Goal: Task Accomplishment & Management: Complete application form

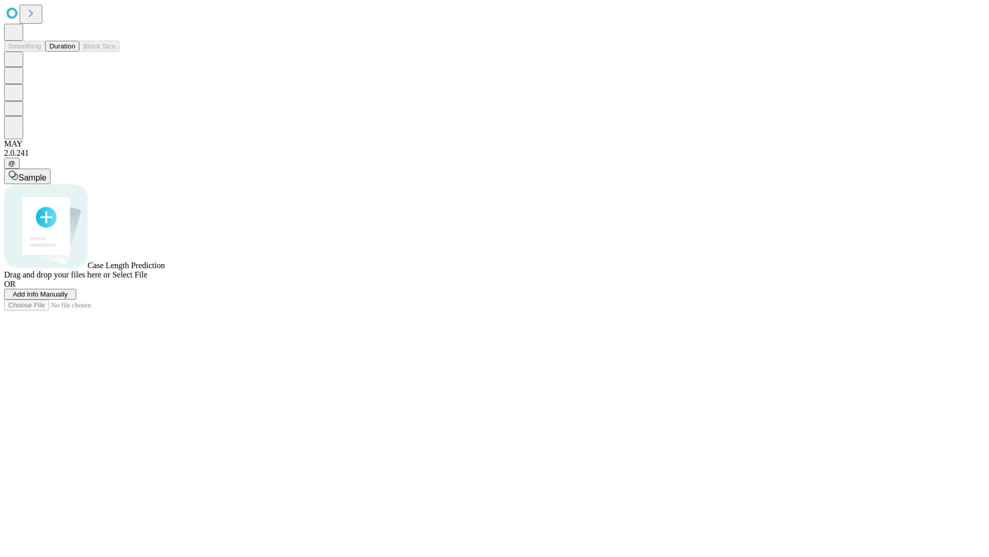
click at [75, 52] on button "Duration" at bounding box center [62, 46] width 34 height 11
click at [68, 298] on span "Add Info Manually" at bounding box center [40, 294] width 55 height 8
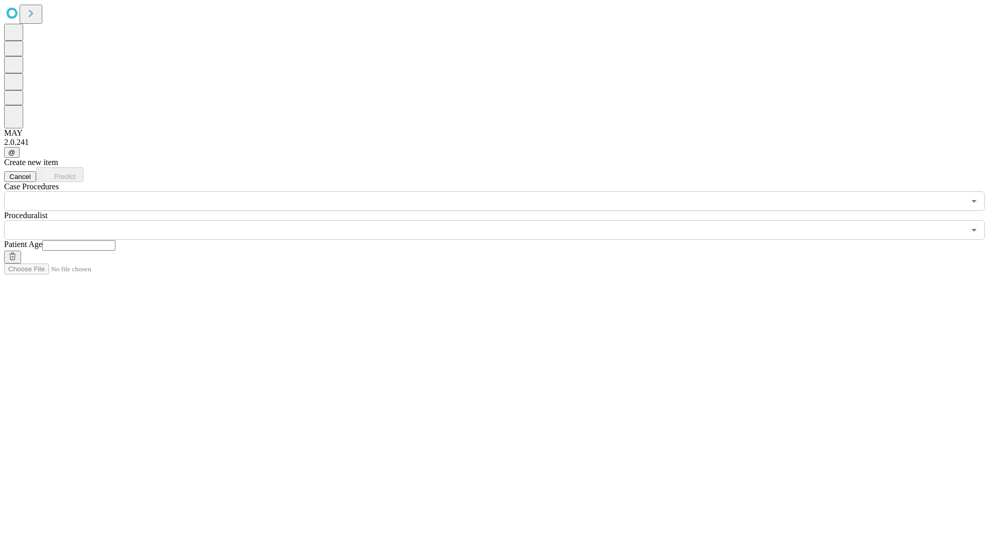
click at [115, 240] on input "text" at bounding box center [78, 245] width 73 height 10
type input "*"
click at [502, 220] on input "text" at bounding box center [484, 230] width 961 height 20
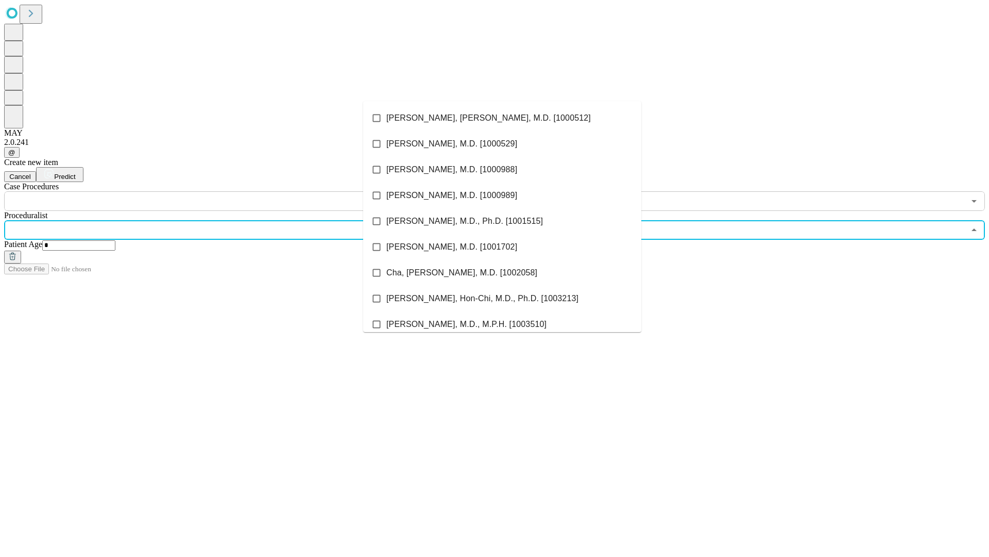
click at [502, 118] on li "[PERSON_NAME], [PERSON_NAME], M.D. [1000512]" at bounding box center [502, 118] width 278 height 26
